Goal: Task Accomplishment & Management: Use online tool/utility

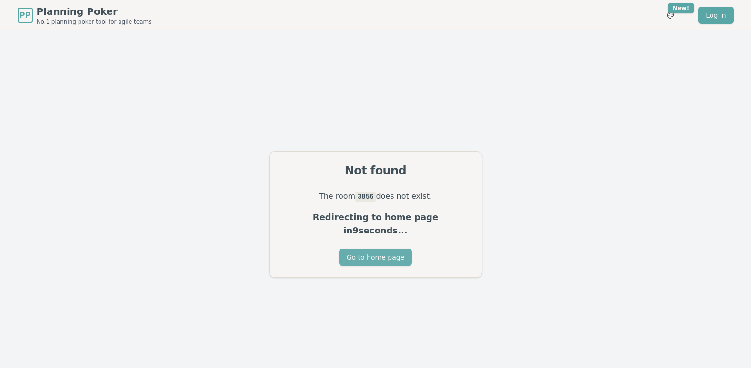
click at [378, 254] on button "Go to home page" at bounding box center [375, 257] width 73 height 17
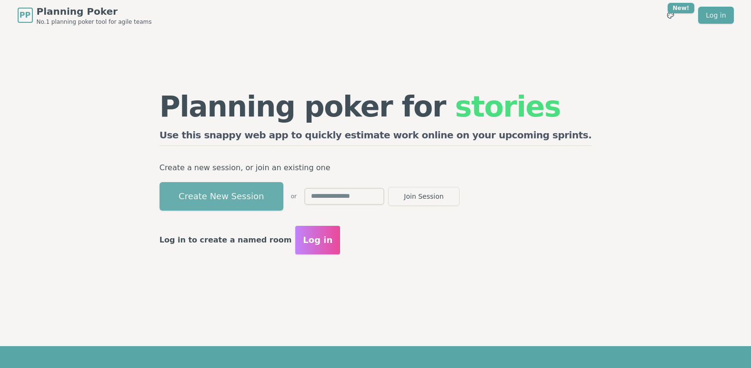
click at [275, 202] on button "Create New Session" at bounding box center [221, 196] width 124 height 29
